Goal: Task Accomplishment & Management: Manage account settings

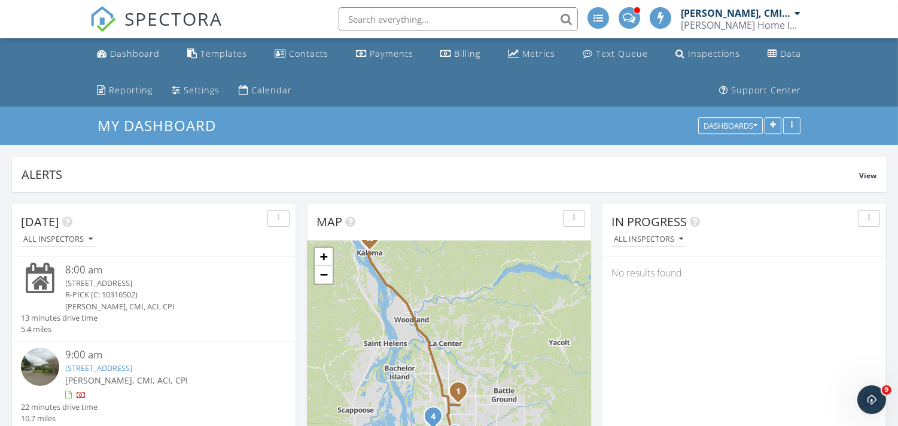
scroll to position [310, 0]
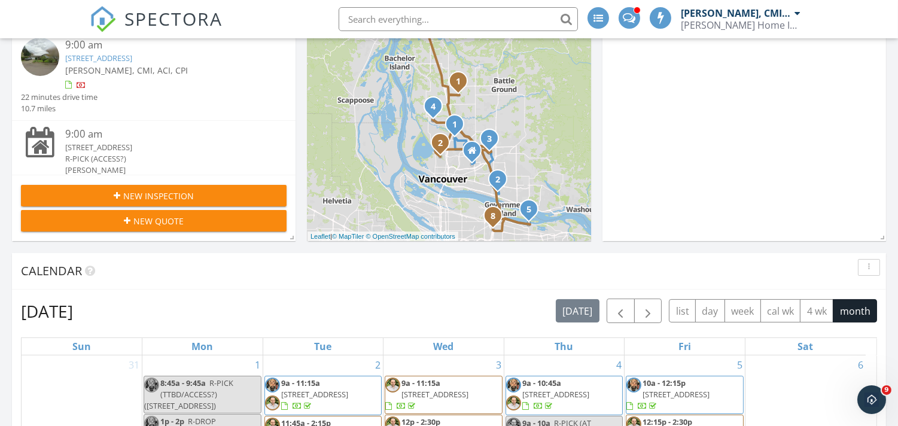
click at [150, 195] on span "New Inspection" at bounding box center [158, 196] width 71 height 13
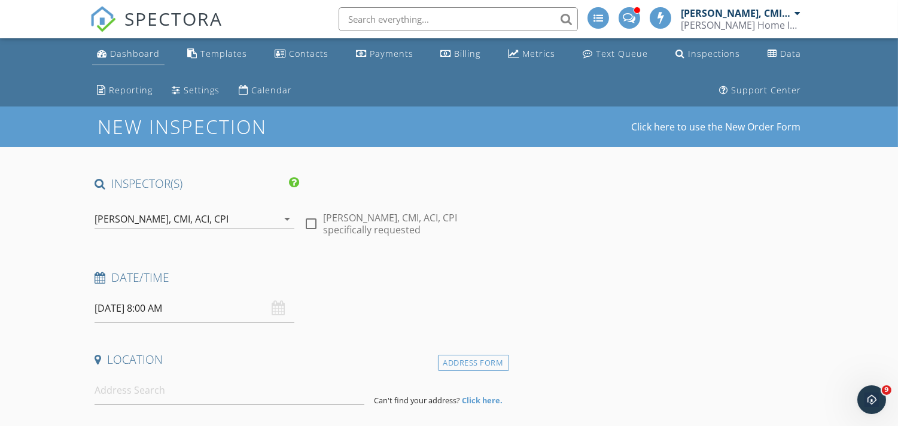
click at [123, 51] on div "Dashboard" at bounding box center [135, 53] width 50 height 11
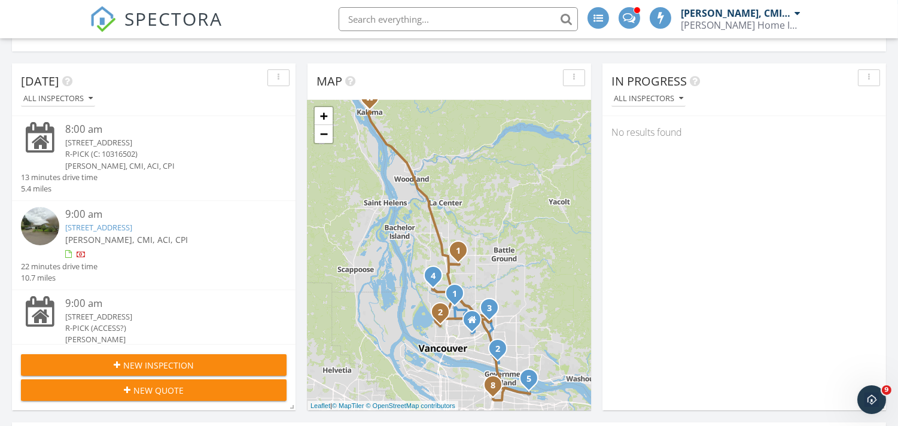
scroll to position [133, 0]
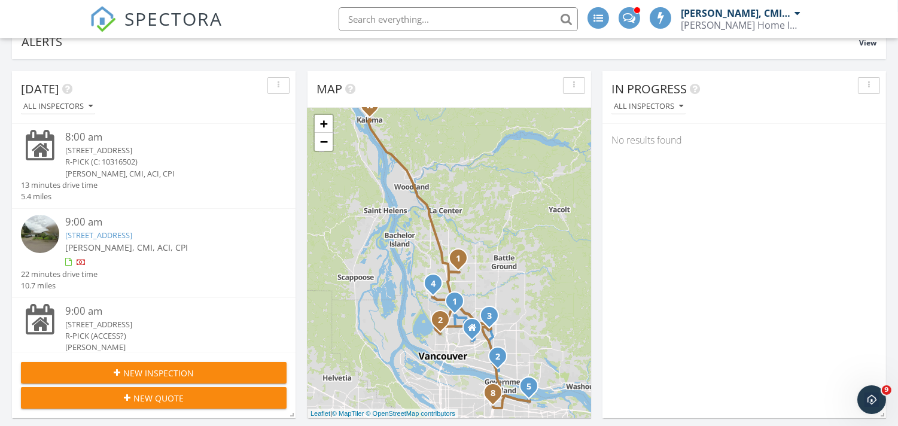
click at [132, 232] on link "[STREET_ADDRESS]" at bounding box center [98, 235] width 67 height 11
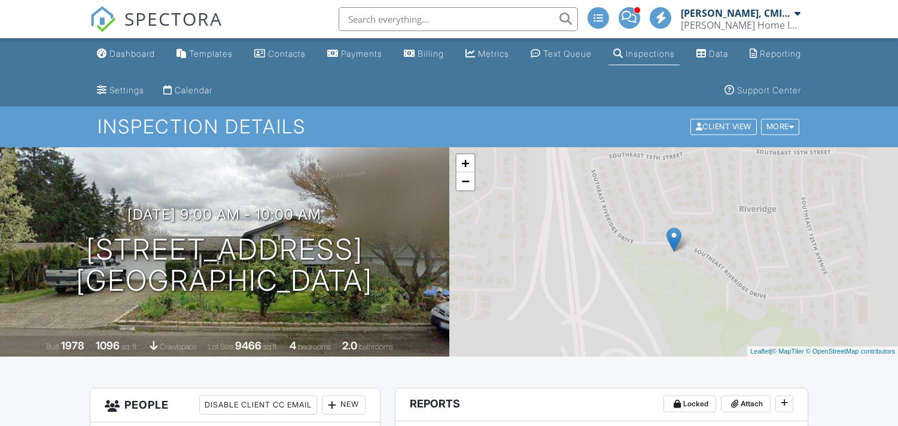
scroll to position [620, 0]
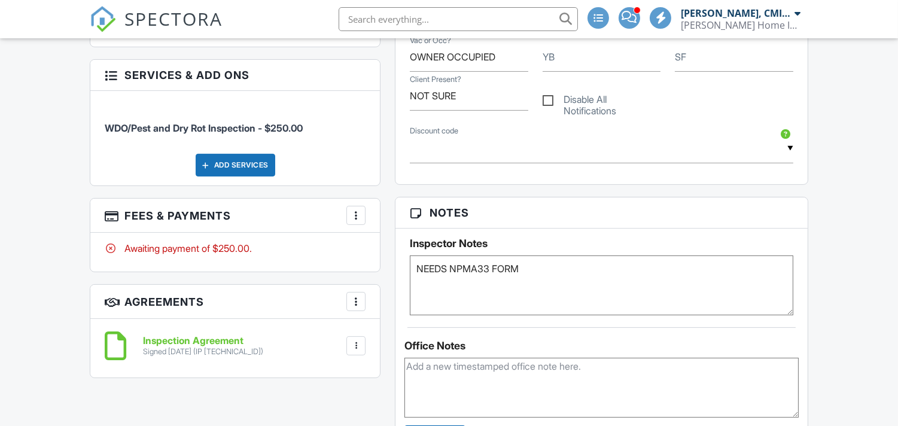
click at [175, 26] on span "SPECTORA" at bounding box center [174, 18] width 98 height 25
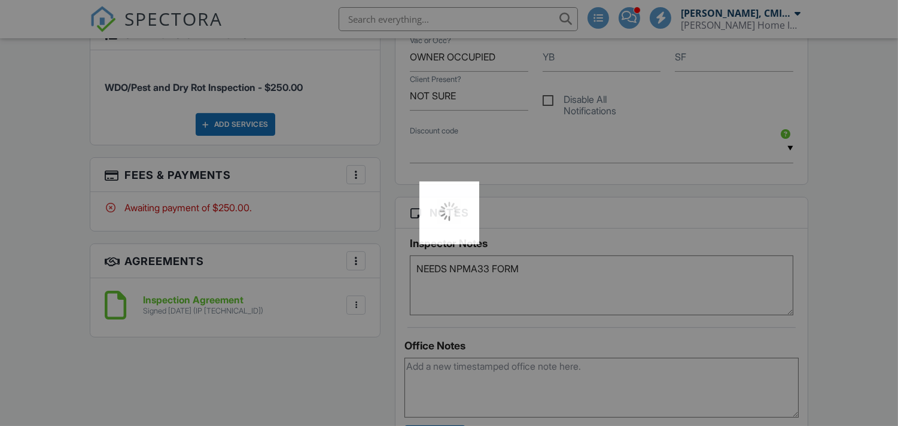
scroll to position [0, 0]
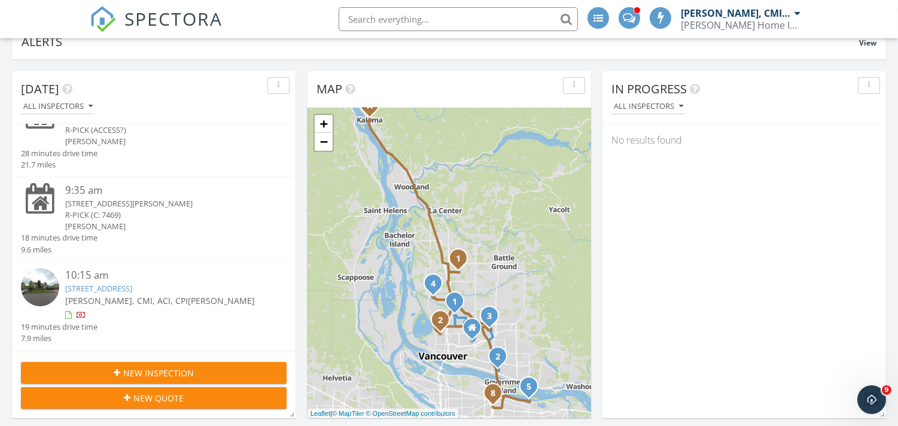
scroll to position [221, 0]
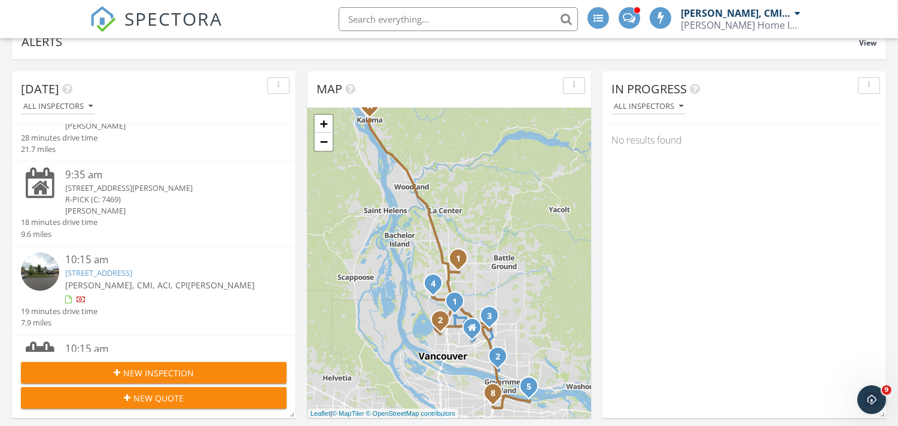
click at [129, 272] on link "10301 NE 71st St, Vancouver, WA 98662" at bounding box center [98, 273] width 67 height 11
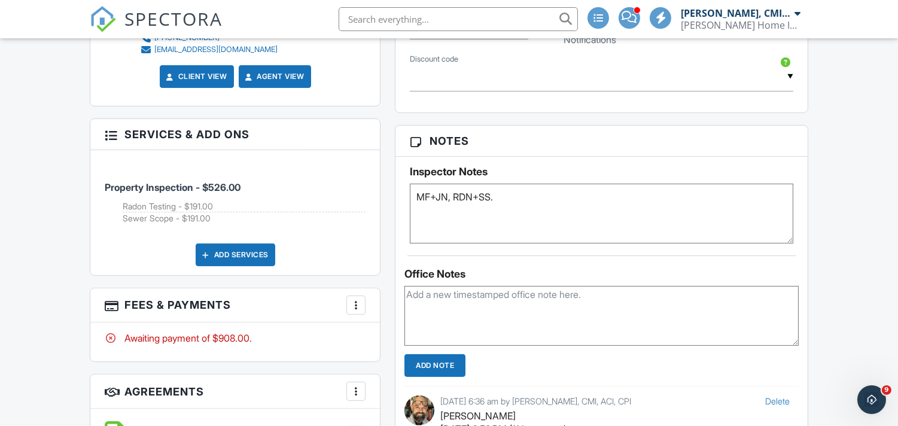
scroll to position [761, 0]
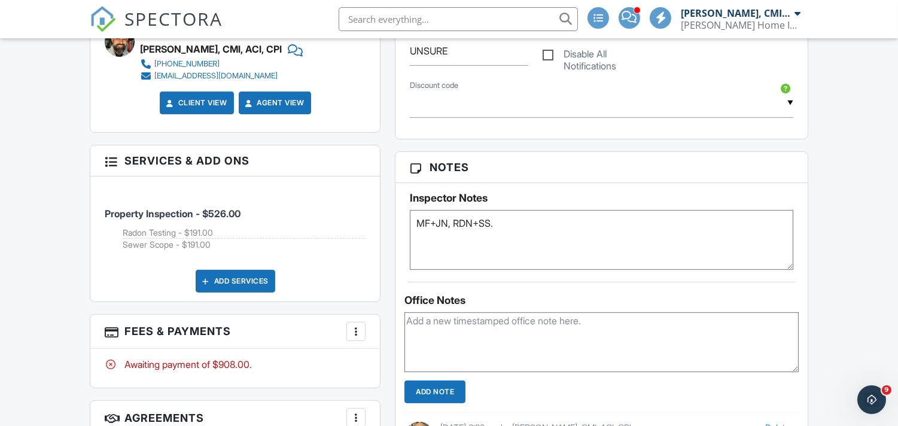
click at [475, 222] on textarea "MF+JN, RDN+SS." at bounding box center [601, 240] width 383 height 60
type textarea "MF+JN, RDN (DROP)+SS."
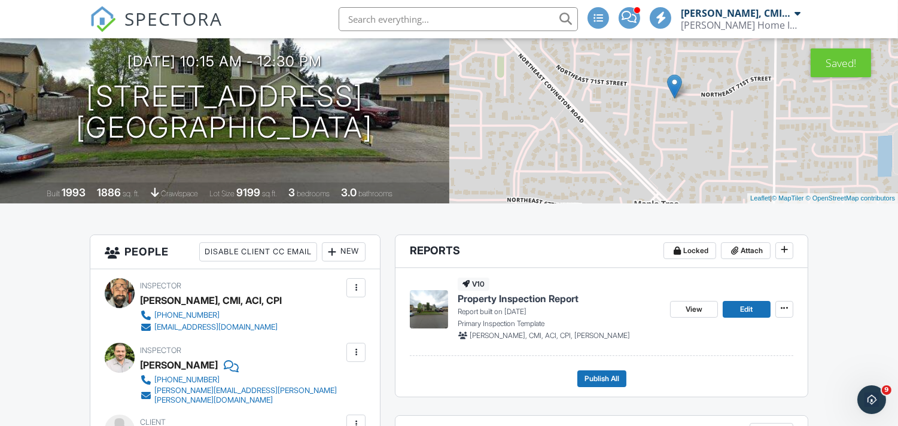
scroll to position [140, 0]
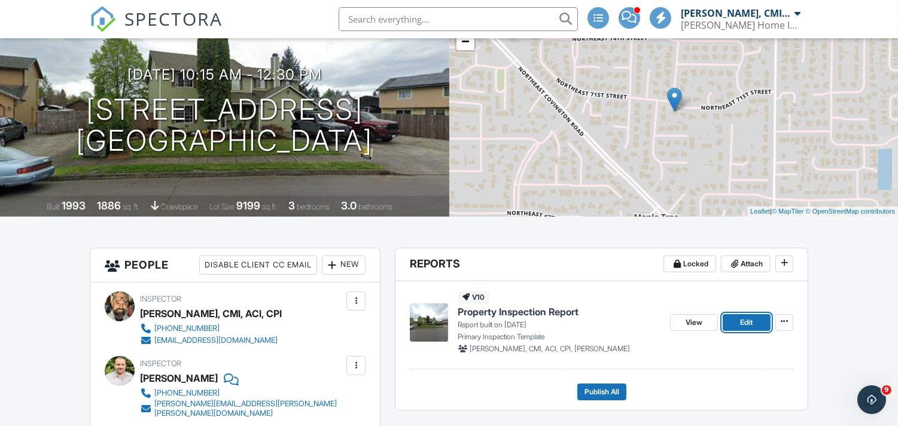
click at [737, 320] on link "Edit" at bounding box center [747, 322] width 48 height 17
